Goal: Find specific page/section: Find specific page/section

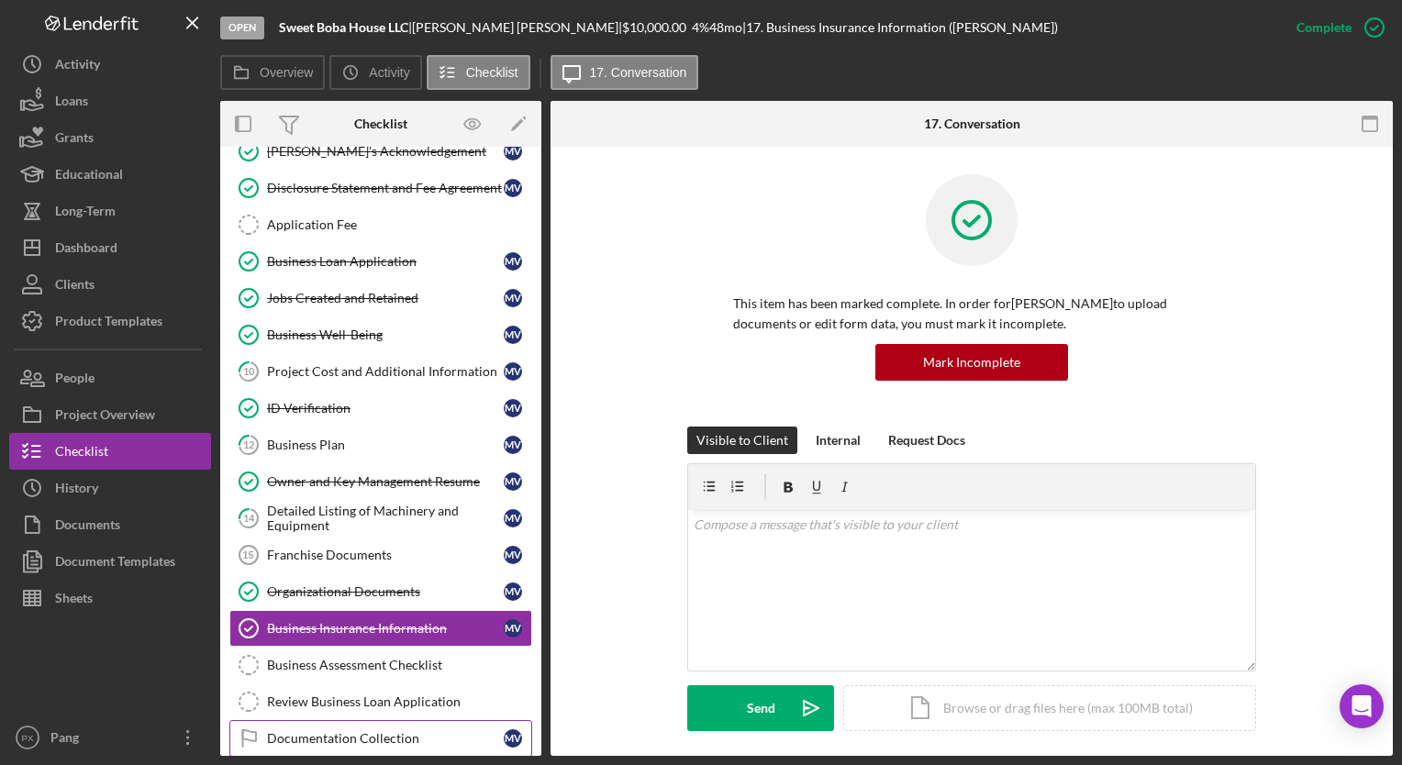
scroll to position [100, 0]
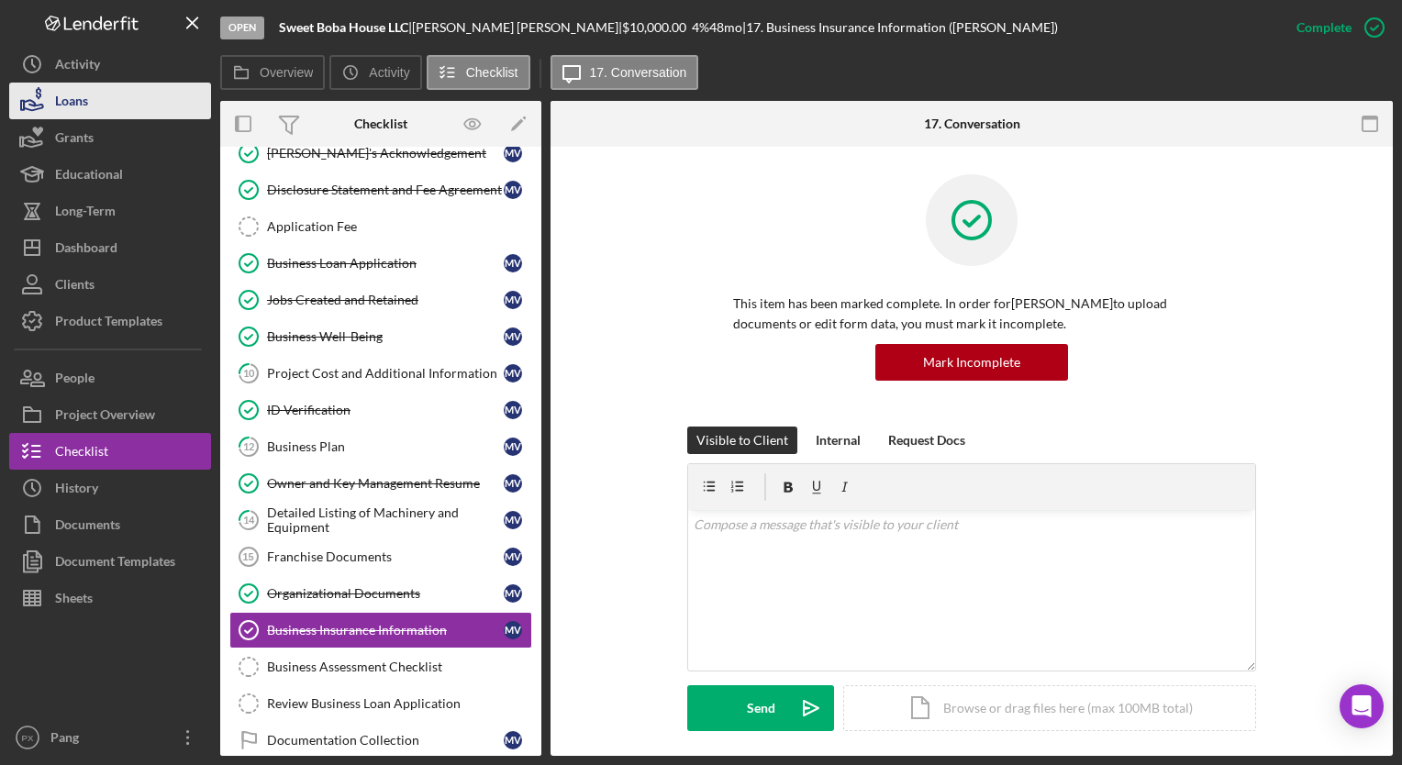
click at [132, 102] on button "Loans" at bounding box center [110, 101] width 202 height 37
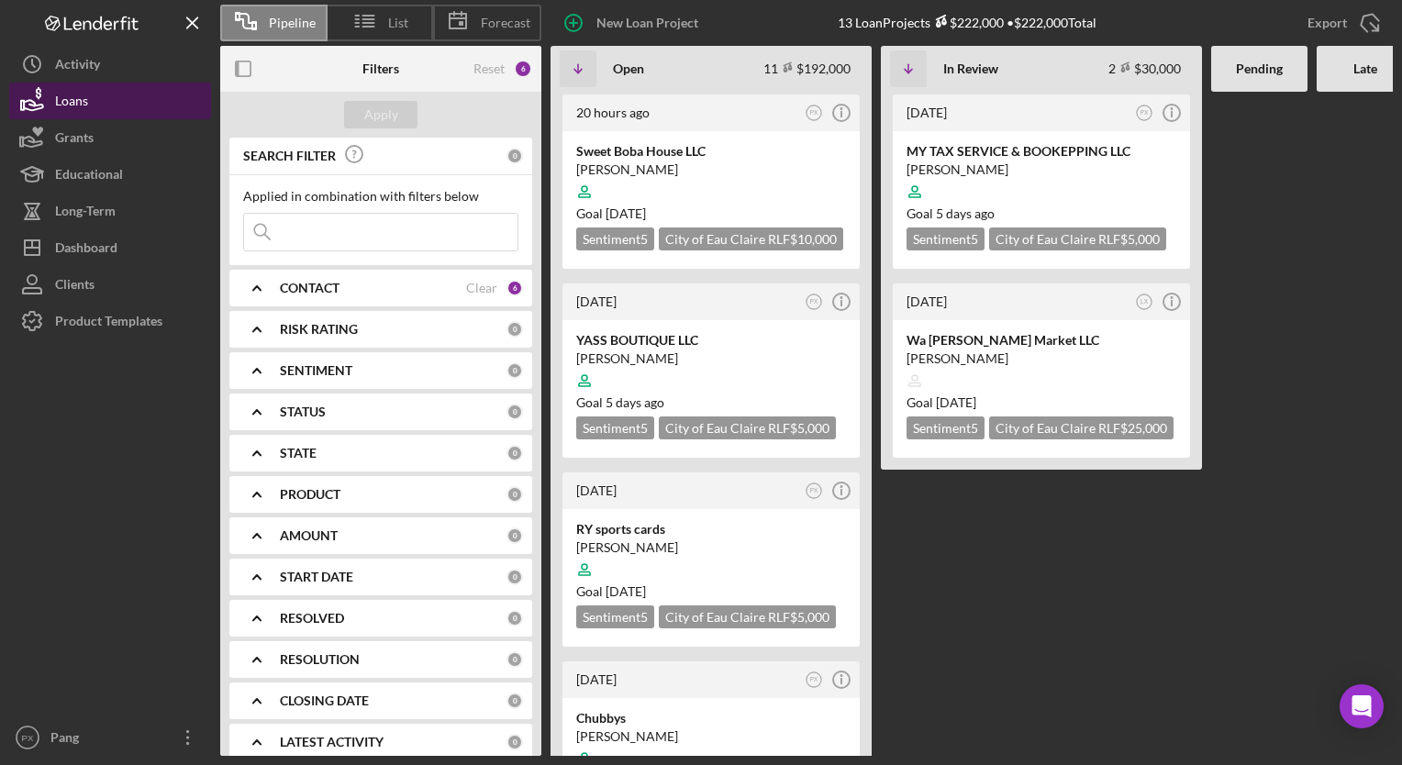
click at [121, 97] on button "Loans" at bounding box center [110, 101] width 202 height 37
click at [683, 161] on div "[PERSON_NAME]" at bounding box center [711, 170] width 270 height 18
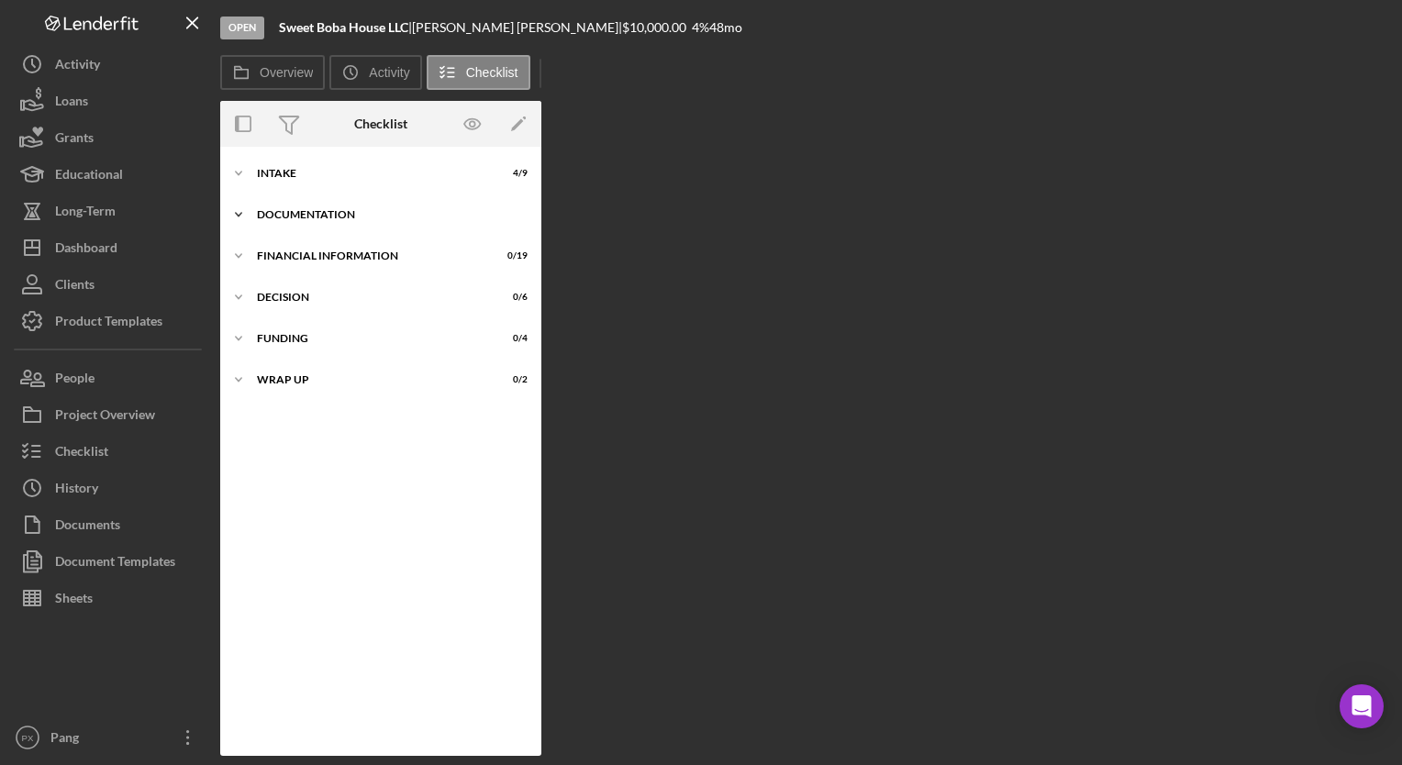
click at [330, 228] on div "Icon/Expander Documentation 9 / 17" at bounding box center [380, 214] width 321 height 37
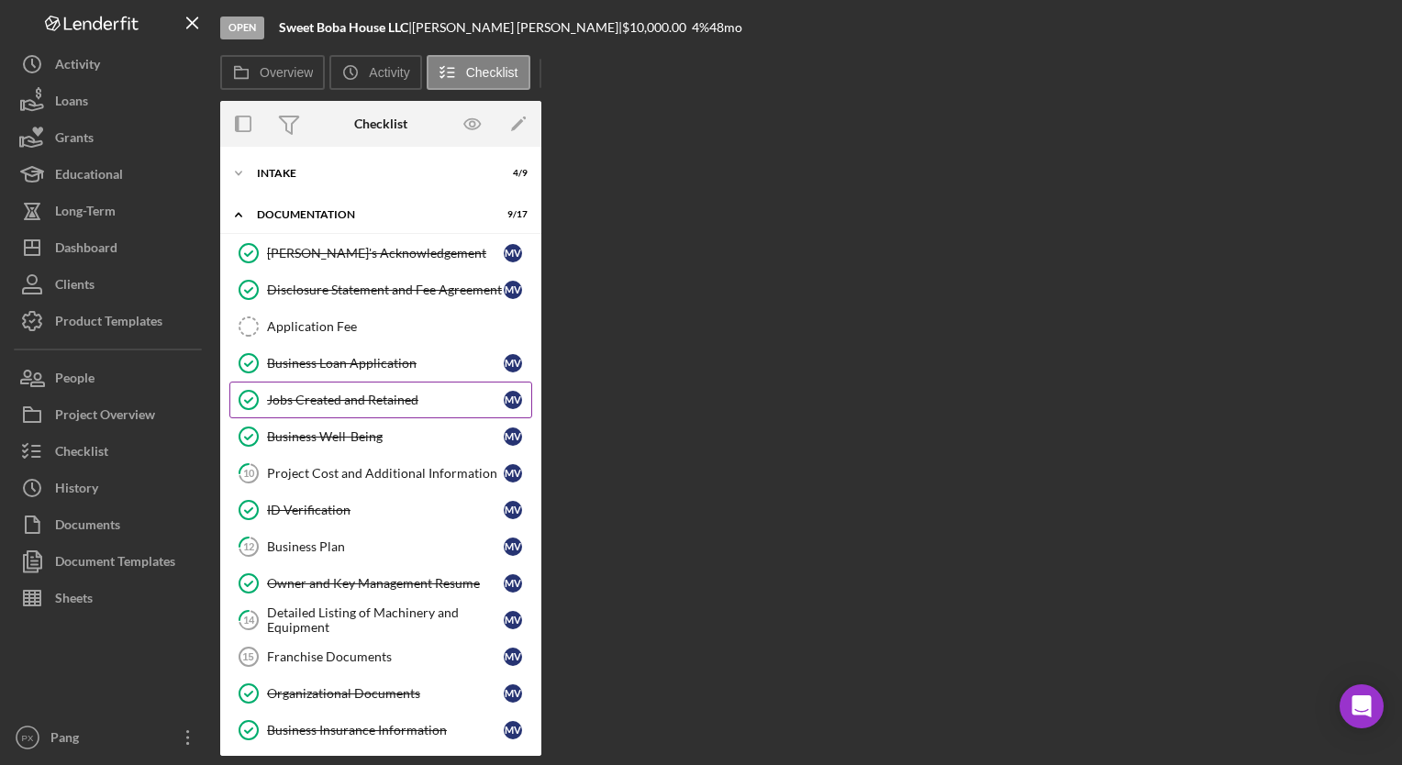
scroll to position [279, 0]
